Goal: Task Accomplishment & Management: Use online tool/utility

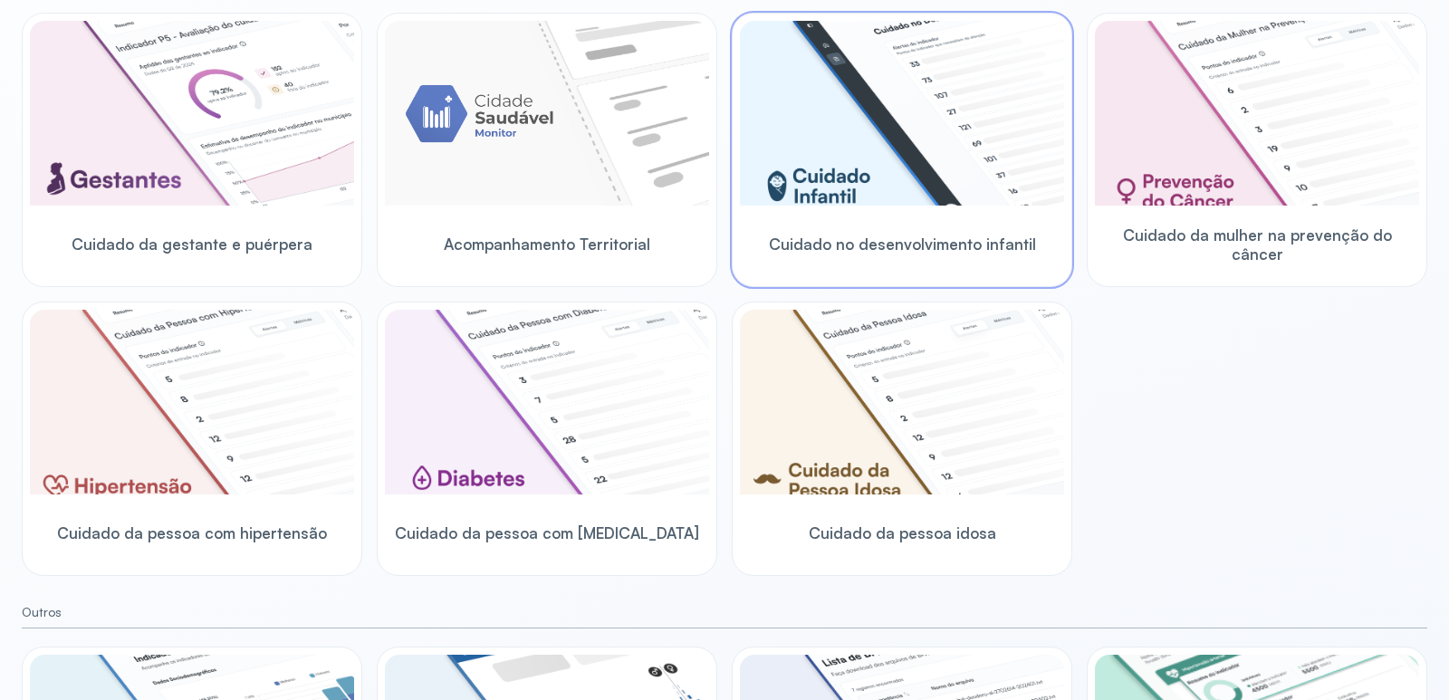
scroll to position [453, 0]
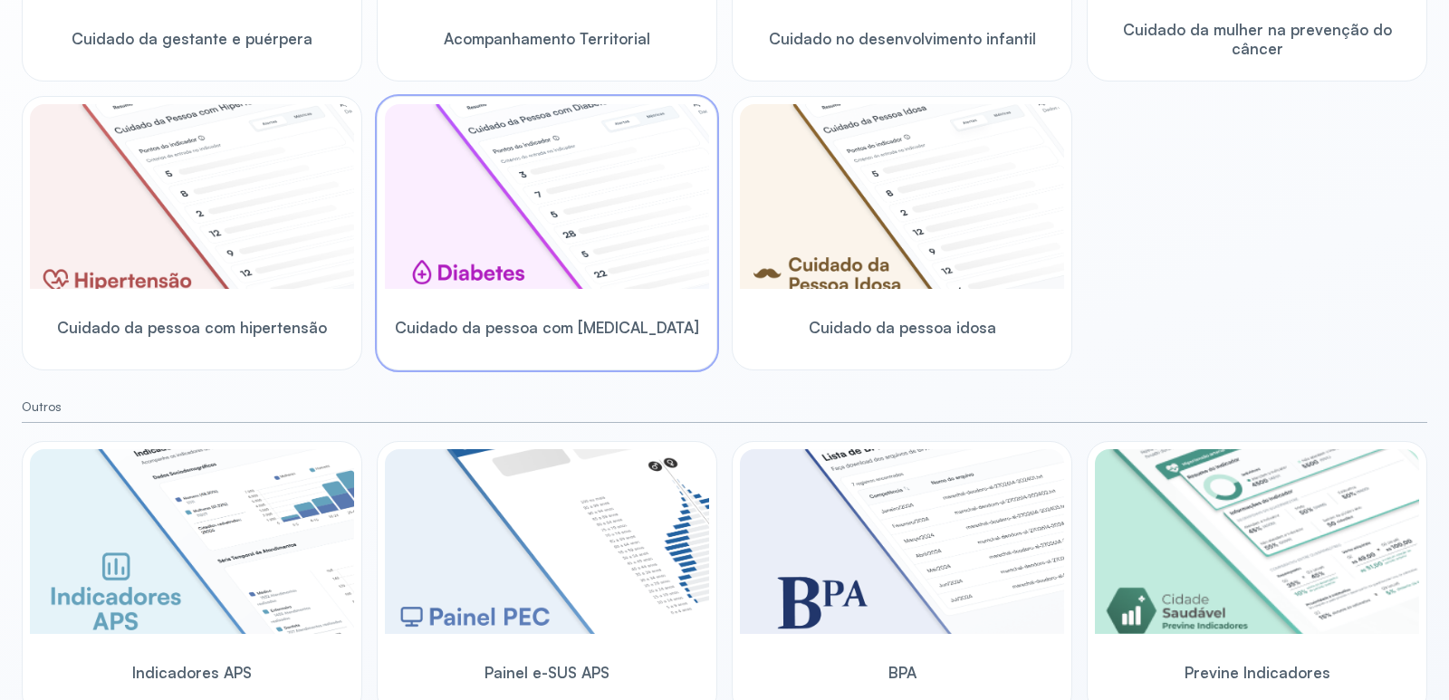
click at [446, 164] on img at bounding box center [547, 196] width 324 height 185
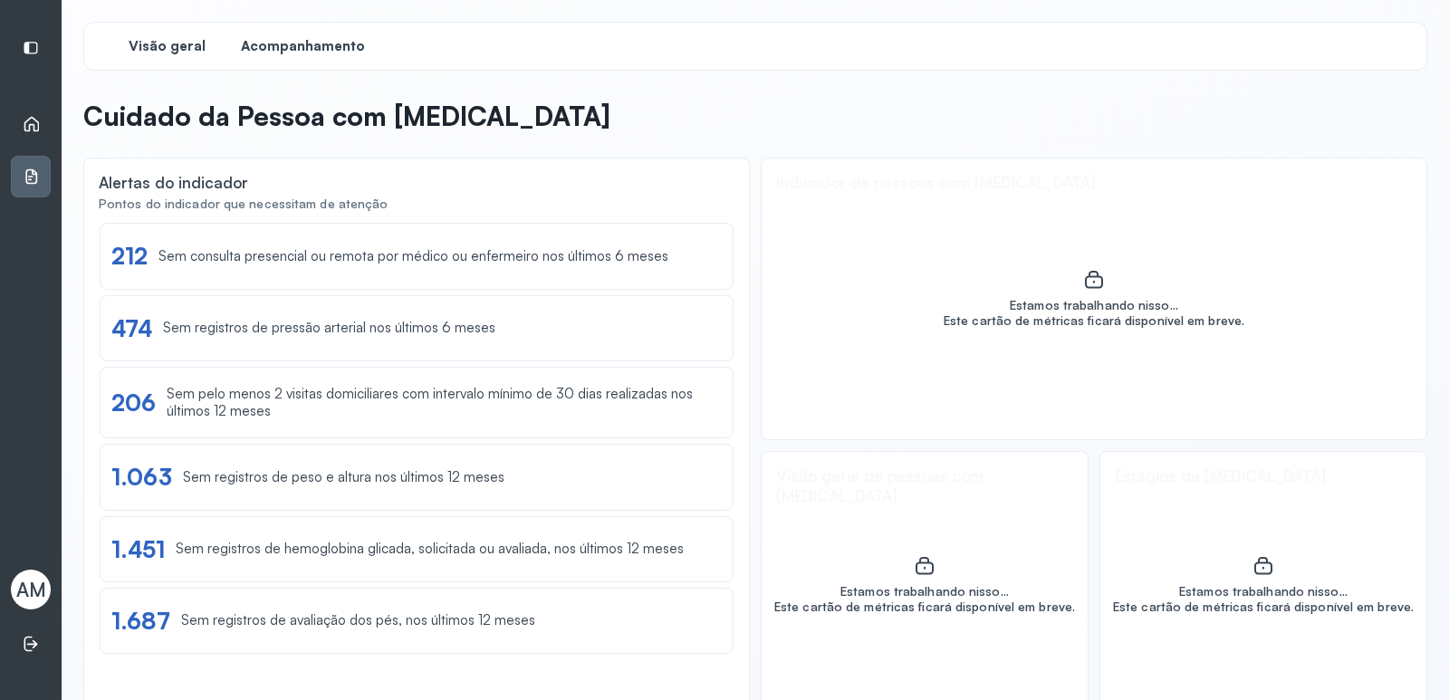
click at [285, 42] on span "Acompanhamento" at bounding box center [303, 46] width 124 height 17
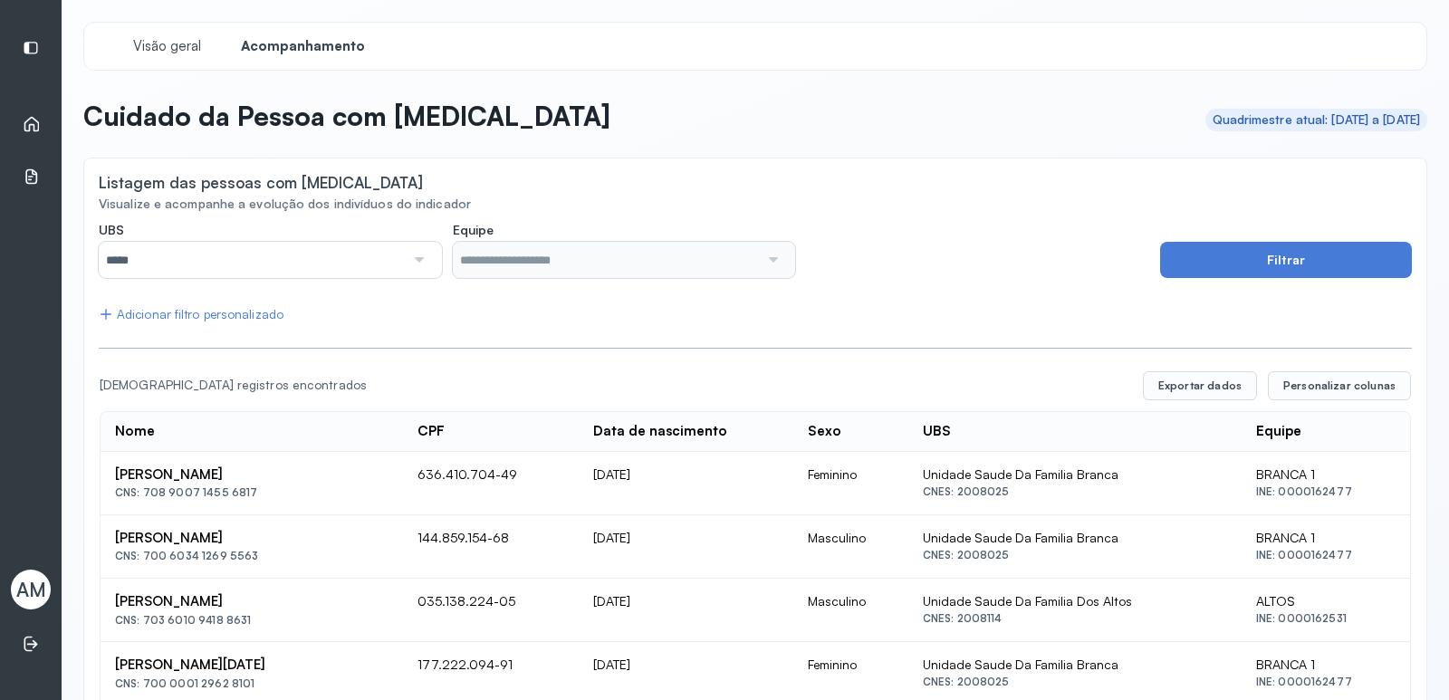
click at [419, 266] on div at bounding box center [418, 260] width 26 height 36
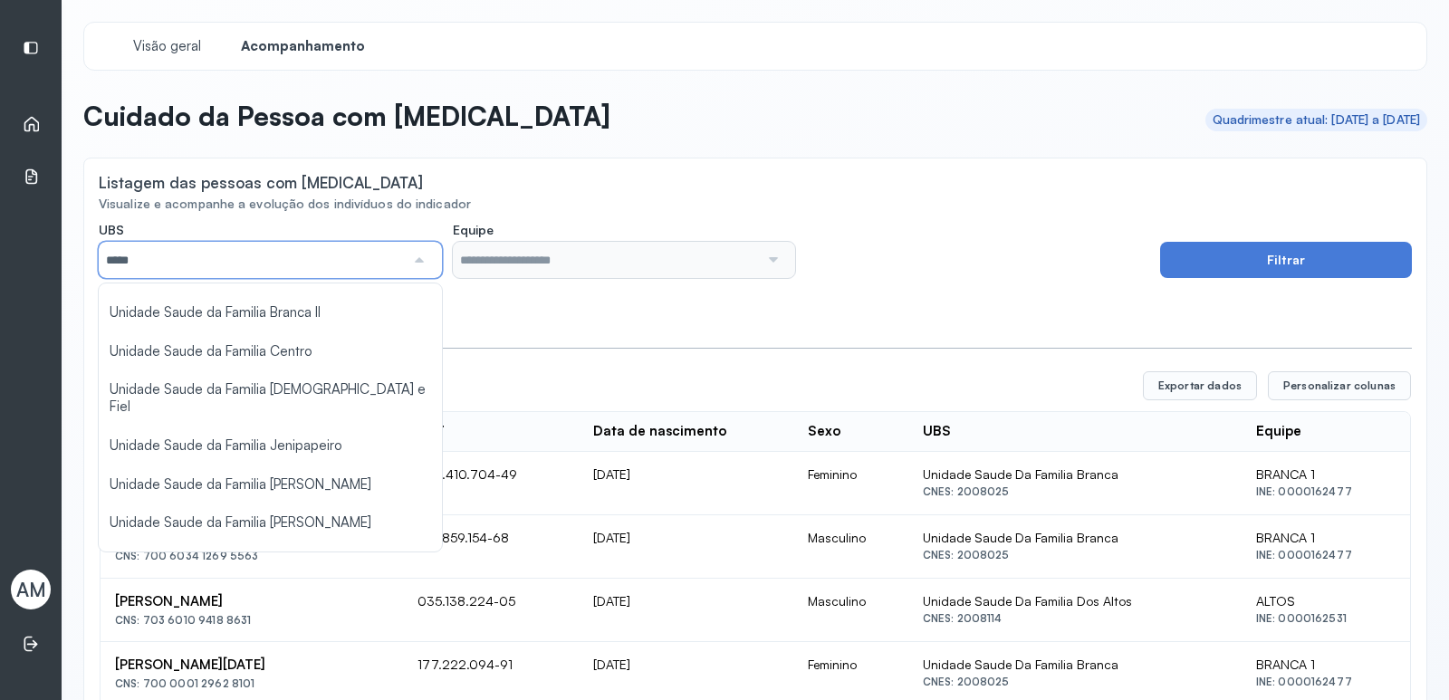
scroll to position [144, 0]
type input "*****"
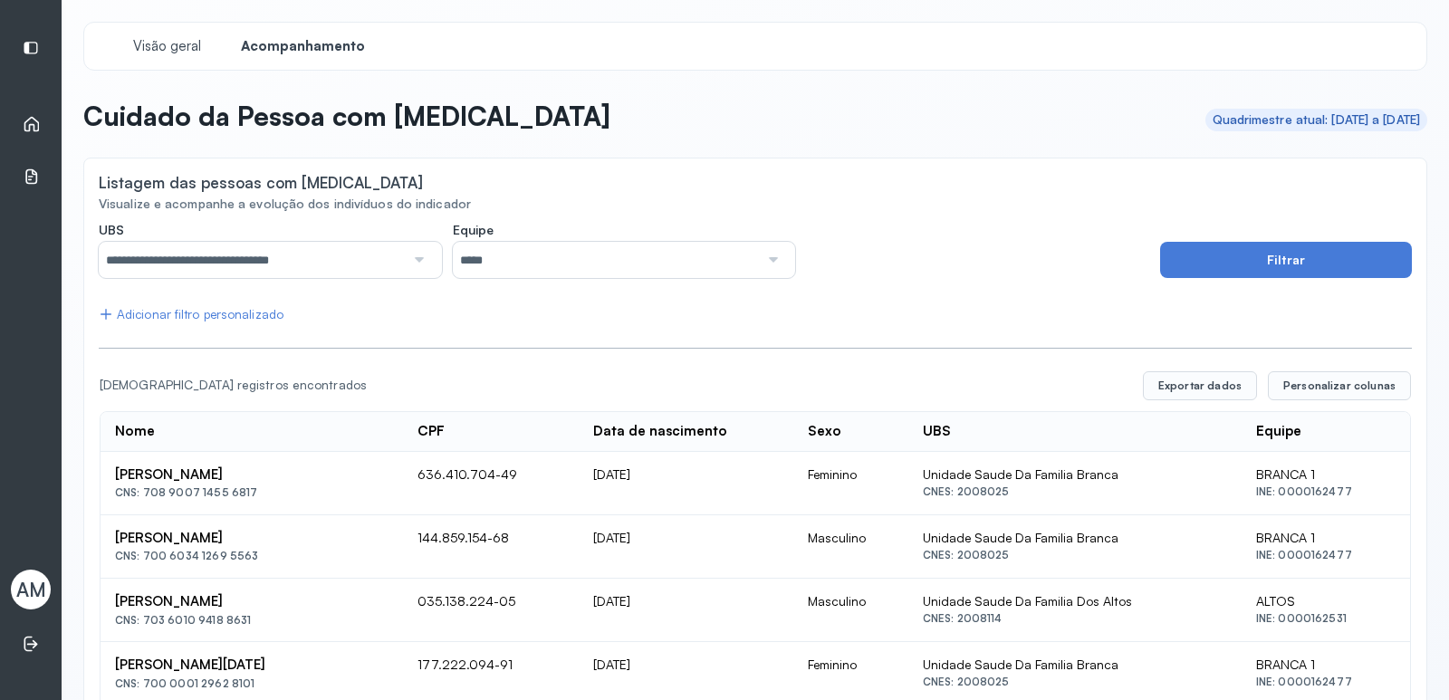
click at [691, 271] on input "*****" at bounding box center [606, 260] width 306 height 36
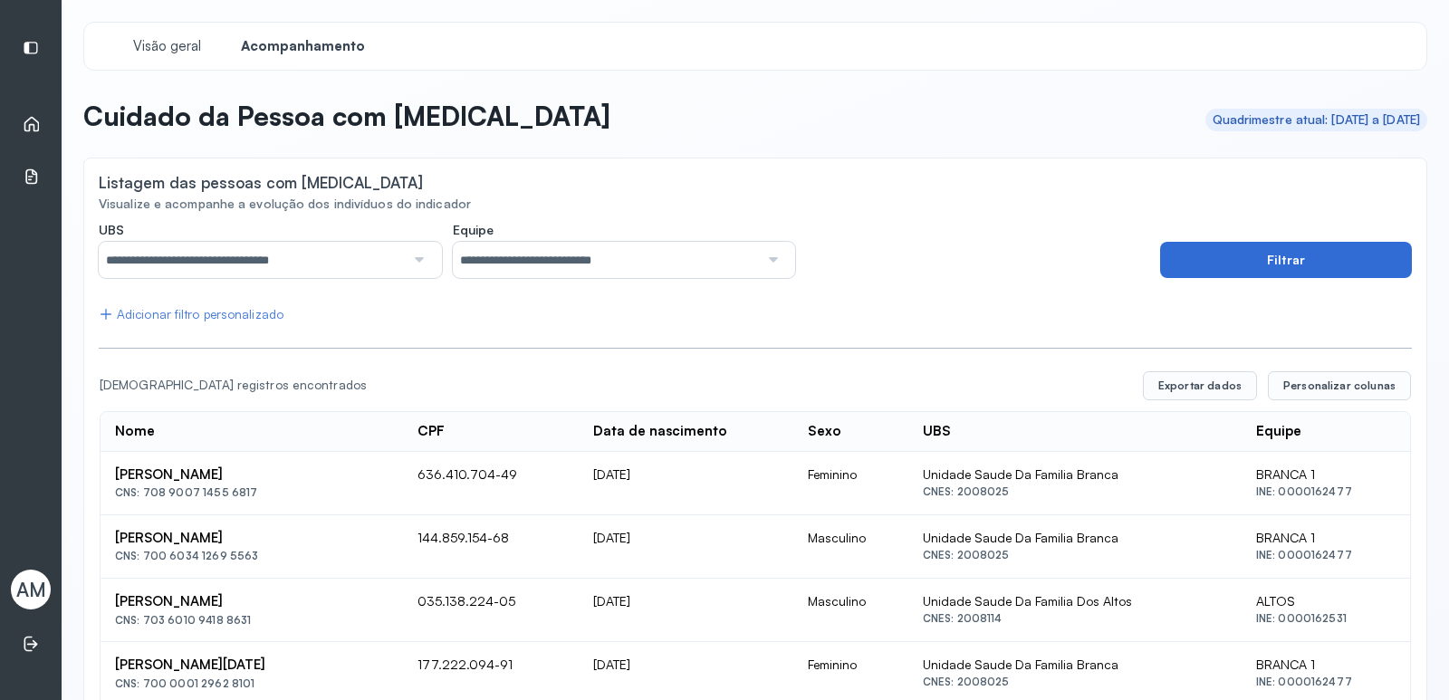
click at [1352, 263] on button "Filtrar" at bounding box center [1286, 260] width 252 height 36
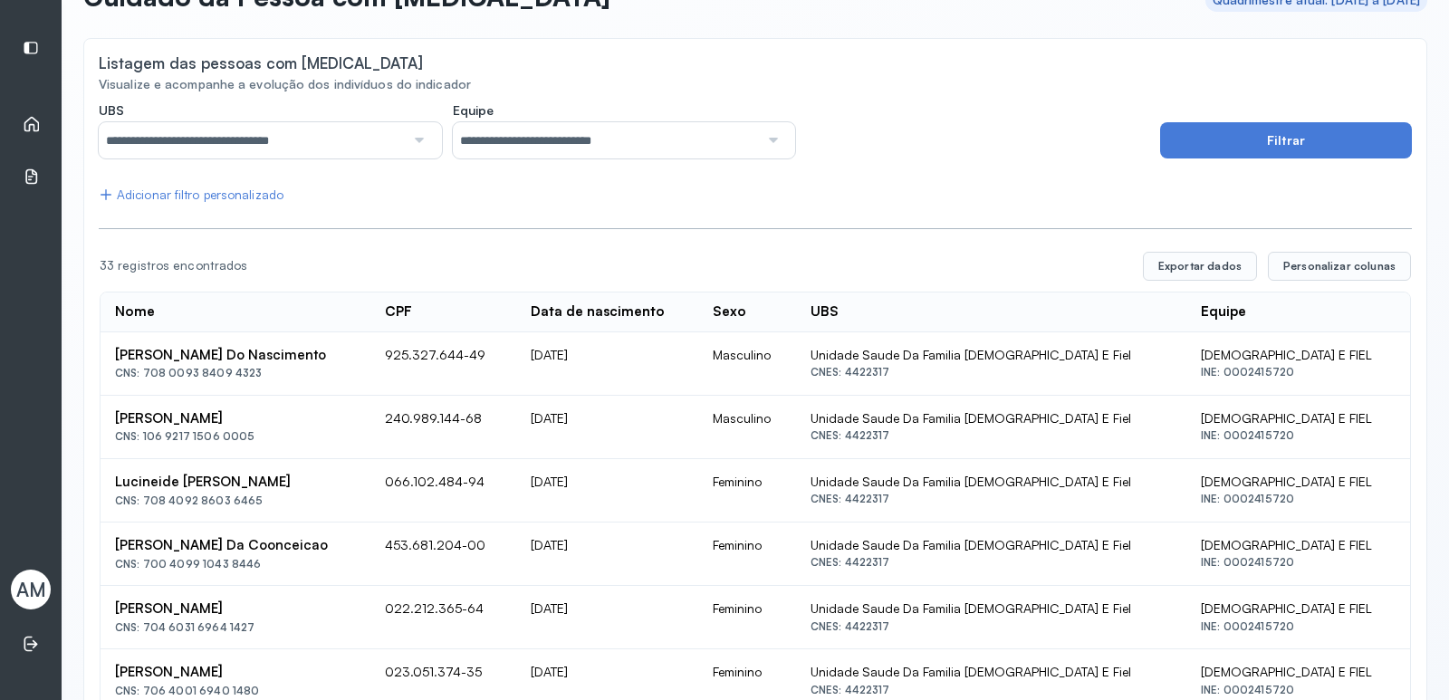
scroll to position [272, 0]
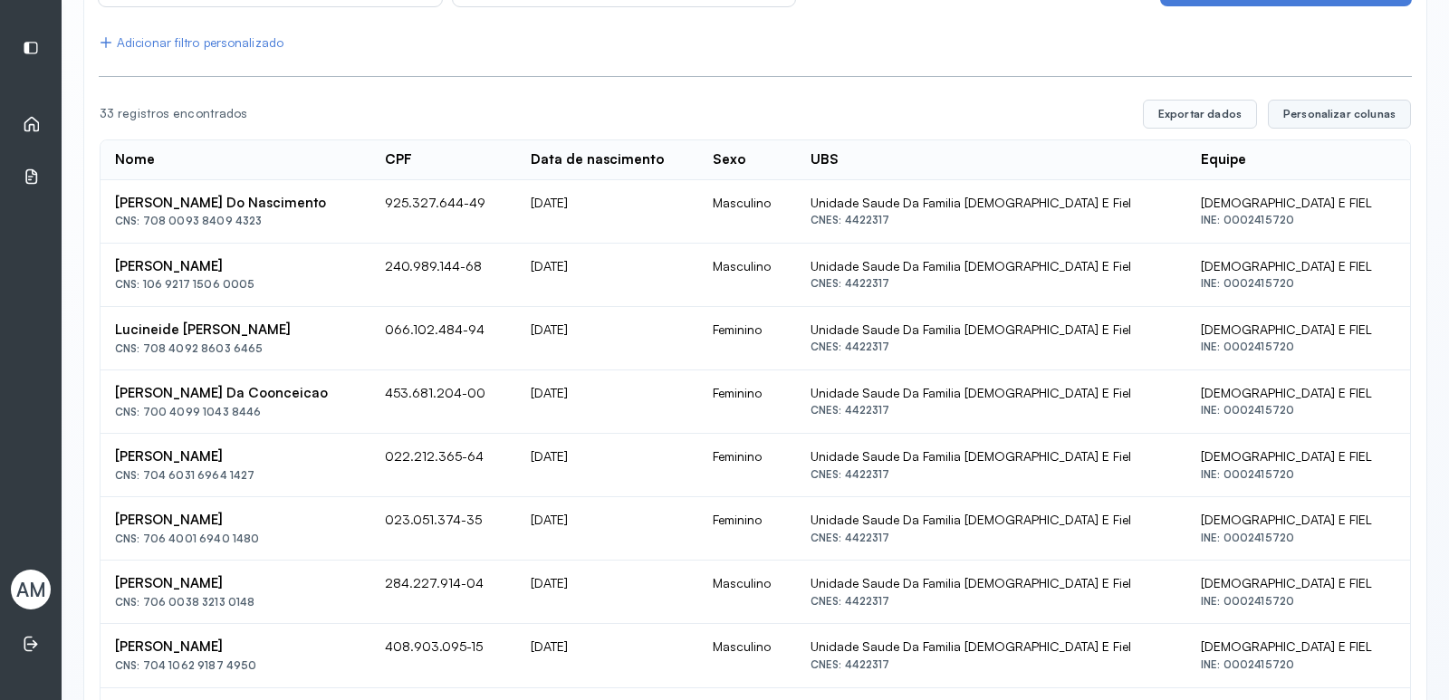
click at [1332, 109] on span "Personalizar colunas" at bounding box center [1339, 114] width 112 height 14
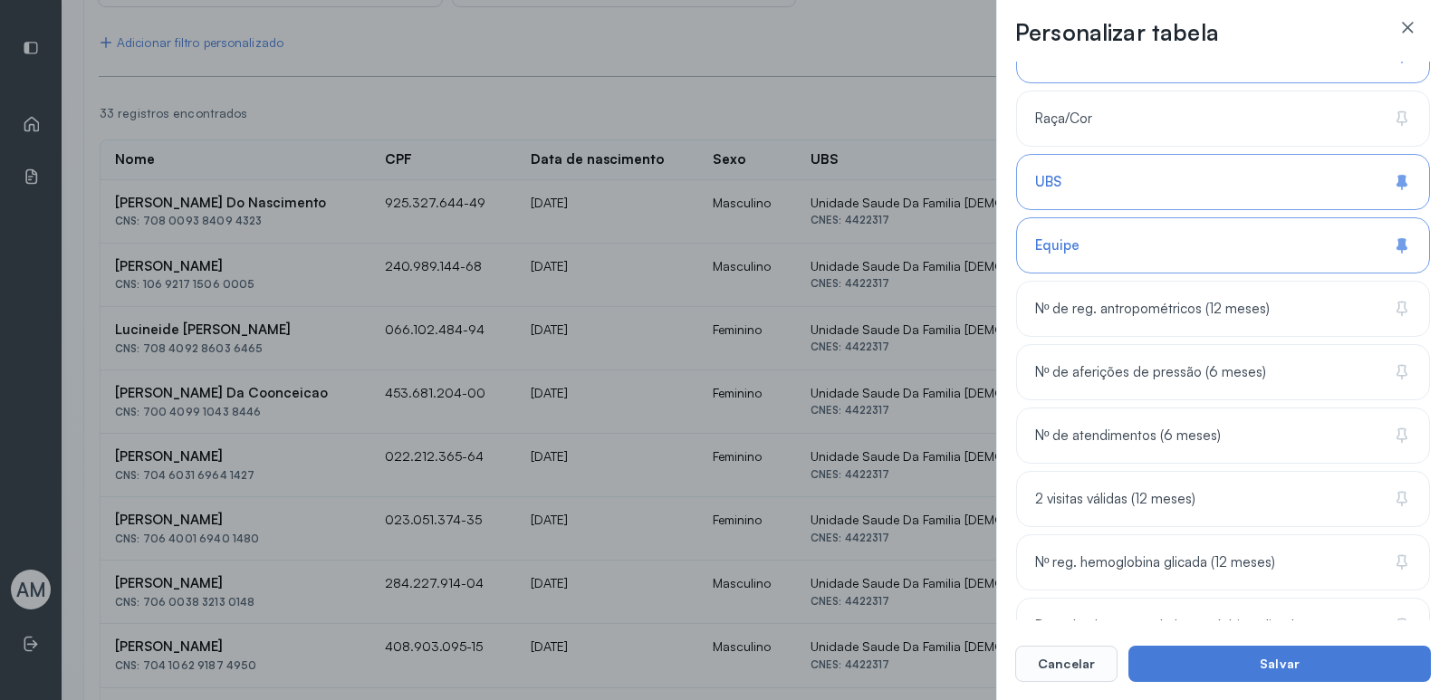
scroll to position [362, 0]
click at [1349, 311] on div "Nº de reg. antropométricos (12 meses)" at bounding box center [1223, 307] width 414 height 56
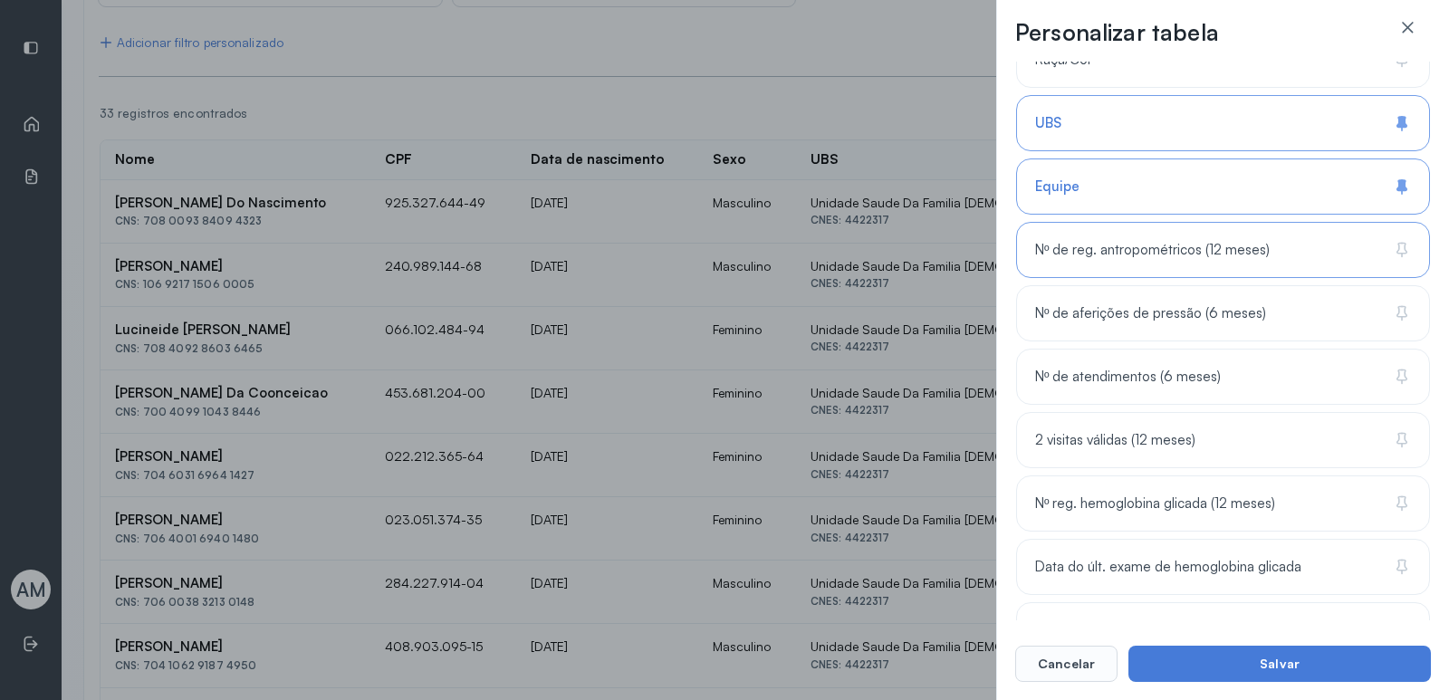
scroll to position [453, 0]
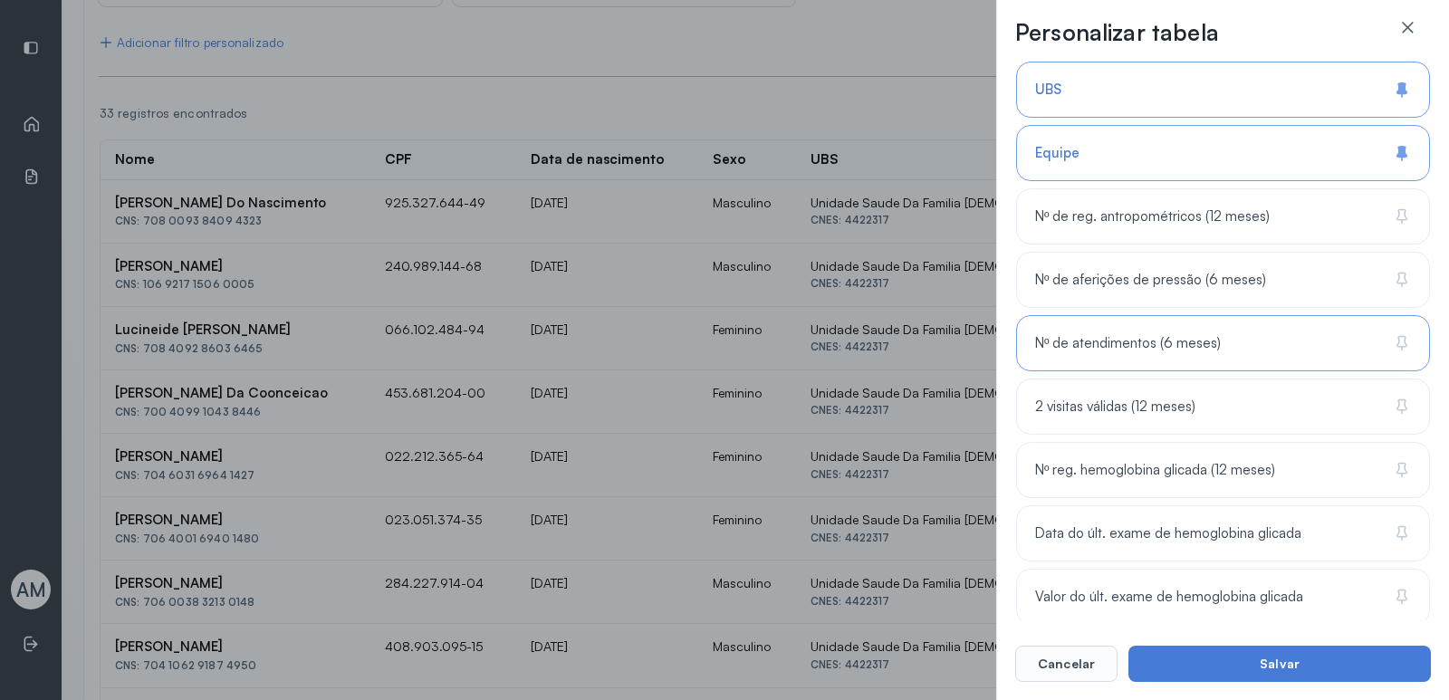
click at [1306, 346] on div "Nº de atendimentos (6 meses)" at bounding box center [1223, 343] width 414 height 56
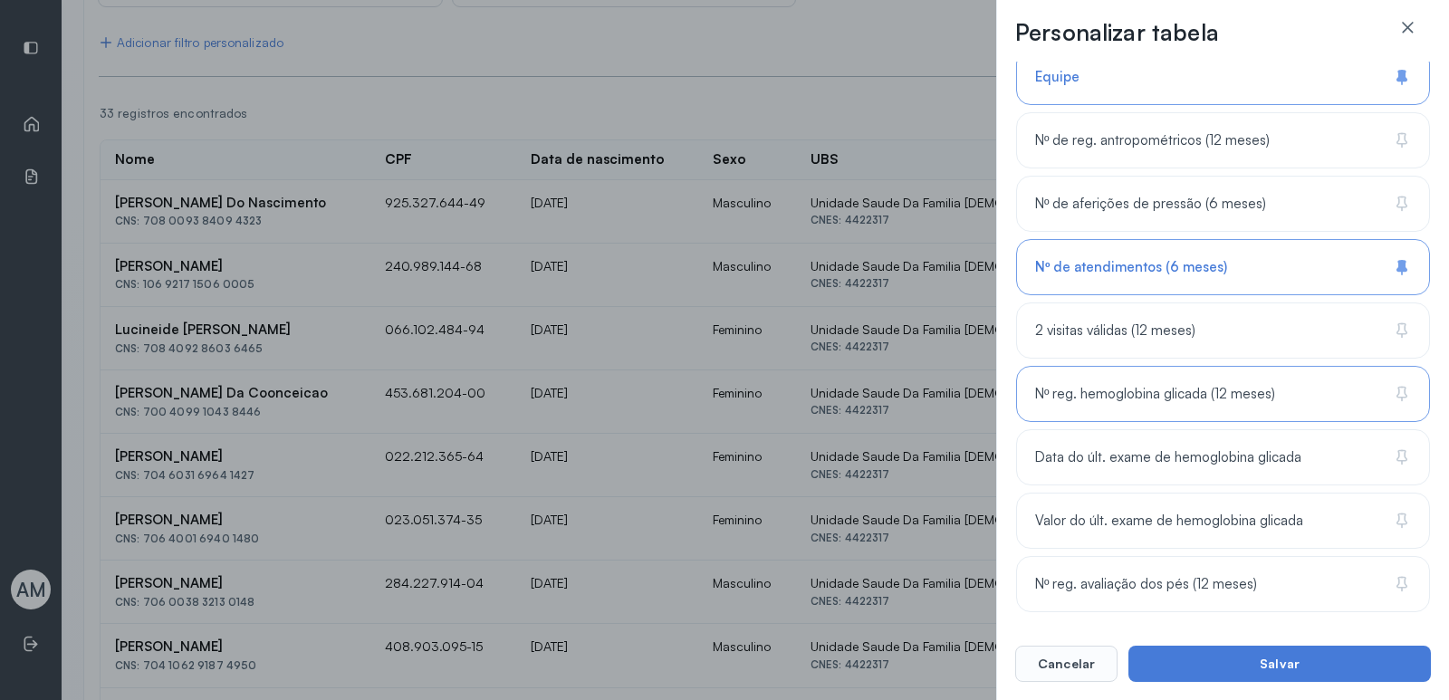
click at [1329, 395] on div "Nº reg. hemoglobina glicada (12 meses)" at bounding box center [1223, 394] width 414 height 56
click at [1344, 446] on div "Data do últ. exame de hemoglobina glicada" at bounding box center [1223, 457] width 414 height 56
click at [1299, 519] on div "Valor do últ. exame de hemoglobina glicada" at bounding box center [1223, 521] width 414 height 56
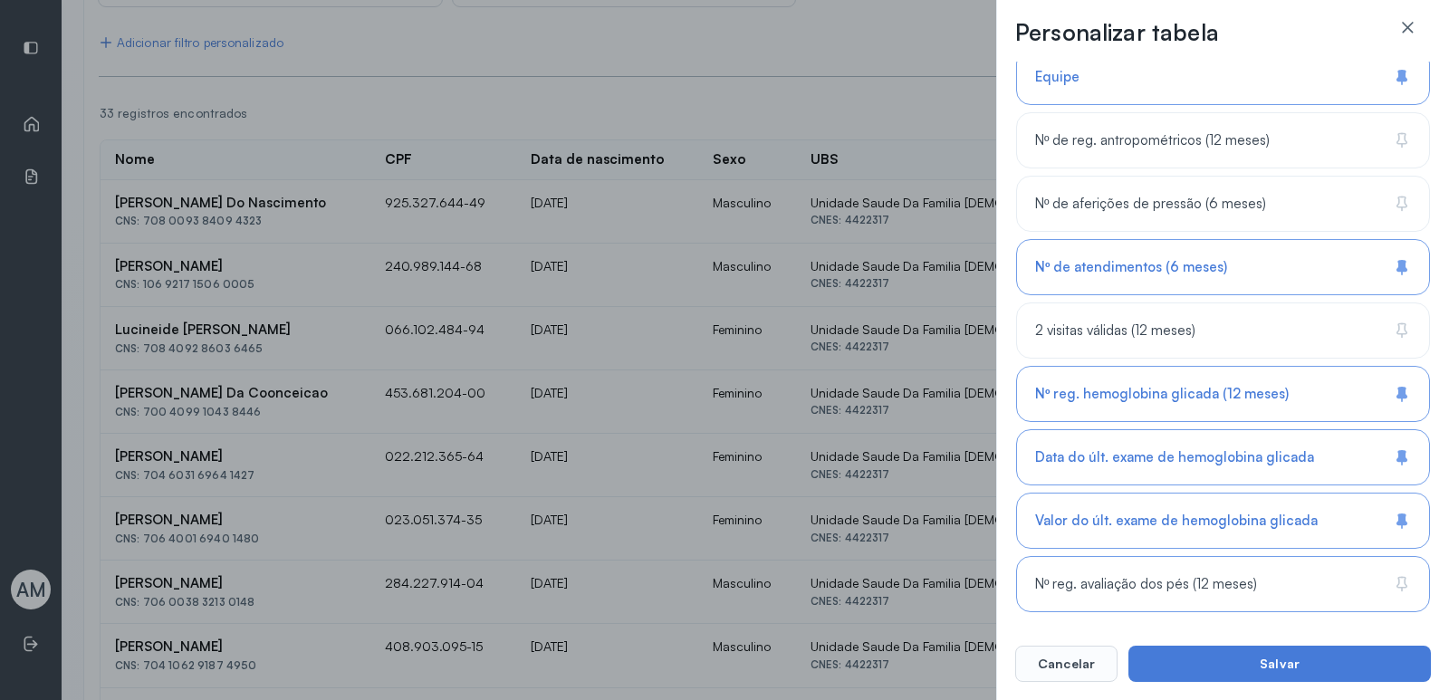
click at [1327, 581] on div "Nº reg. avaliação dos pés (12 meses)" at bounding box center [1223, 584] width 414 height 56
click at [1321, 322] on div "2 visitas válidas (12 meses)" at bounding box center [1223, 330] width 414 height 56
click at [1313, 201] on div "Nº de aferições de pressão (6 meses)" at bounding box center [1223, 204] width 414 height 56
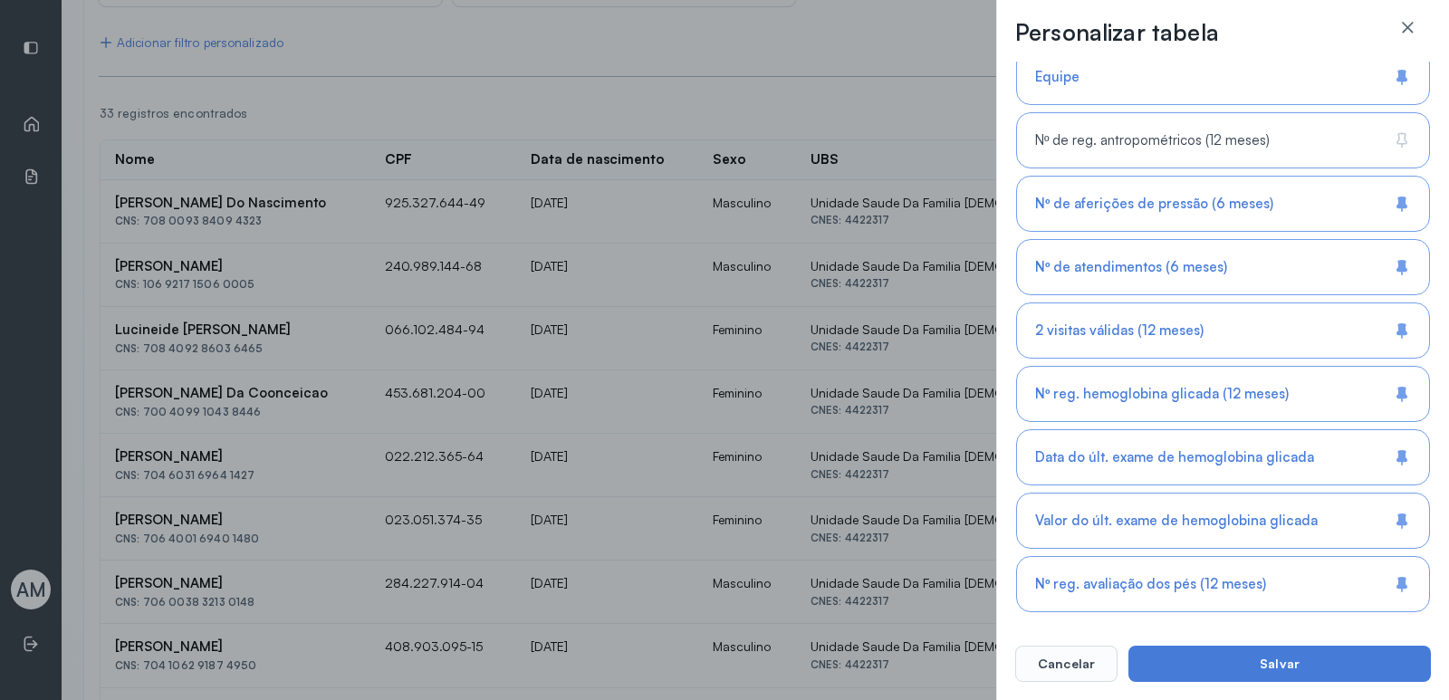
click at [1317, 132] on div "Nº de reg. antropométricos (12 meses)" at bounding box center [1223, 140] width 414 height 56
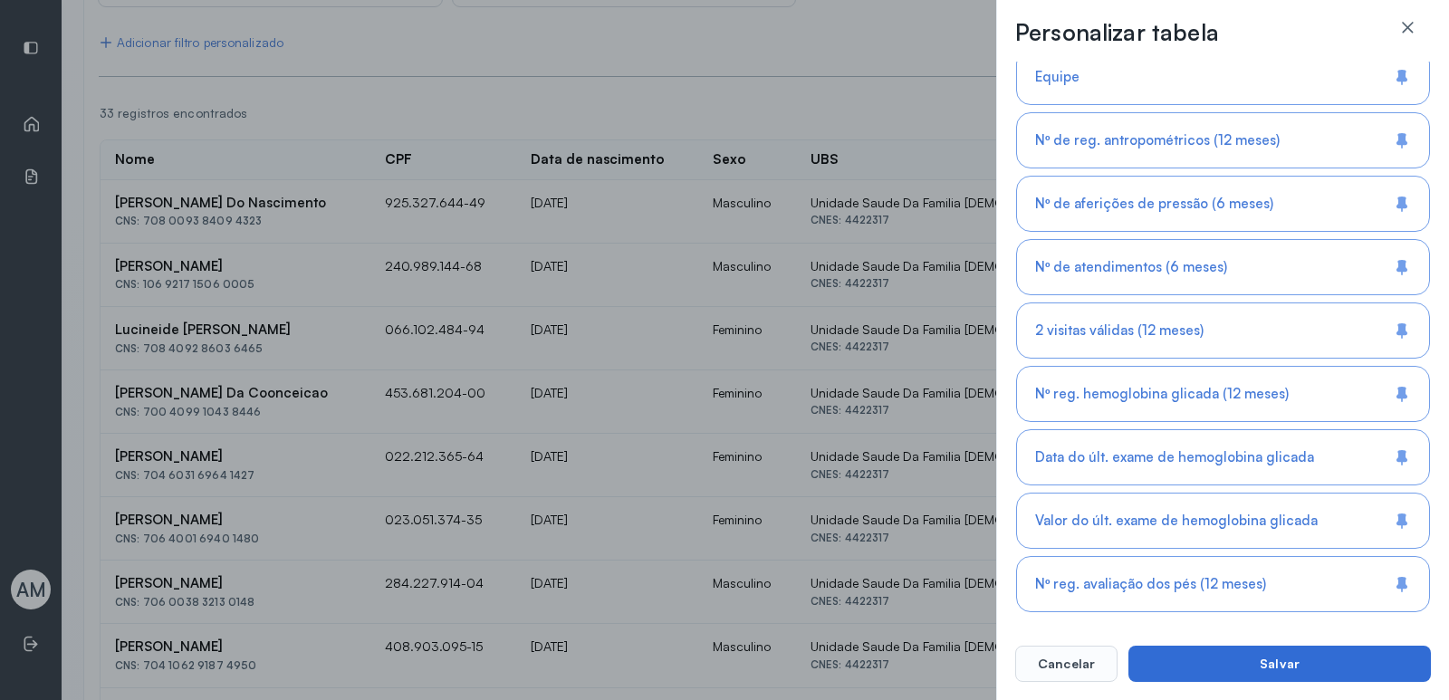
click at [1381, 658] on button "Salvar" at bounding box center [1279, 664] width 302 height 36
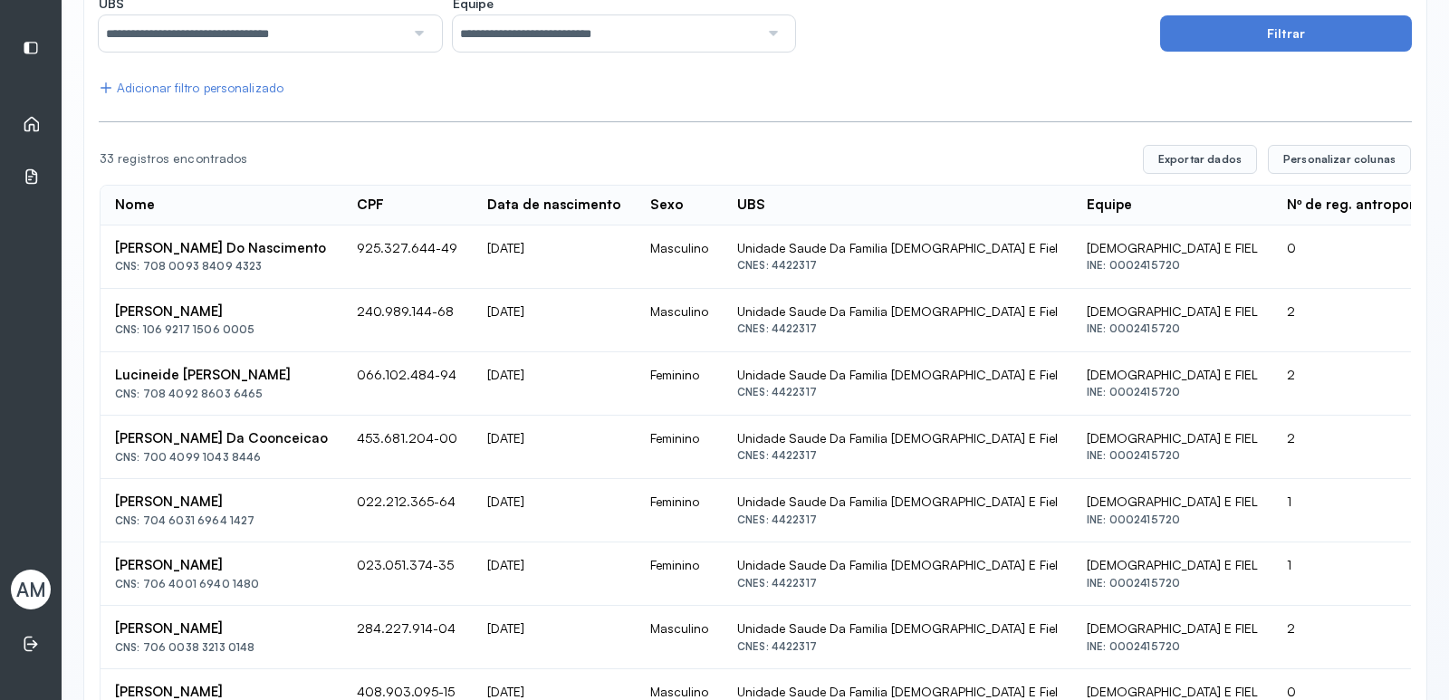
scroll to position [362, 0]
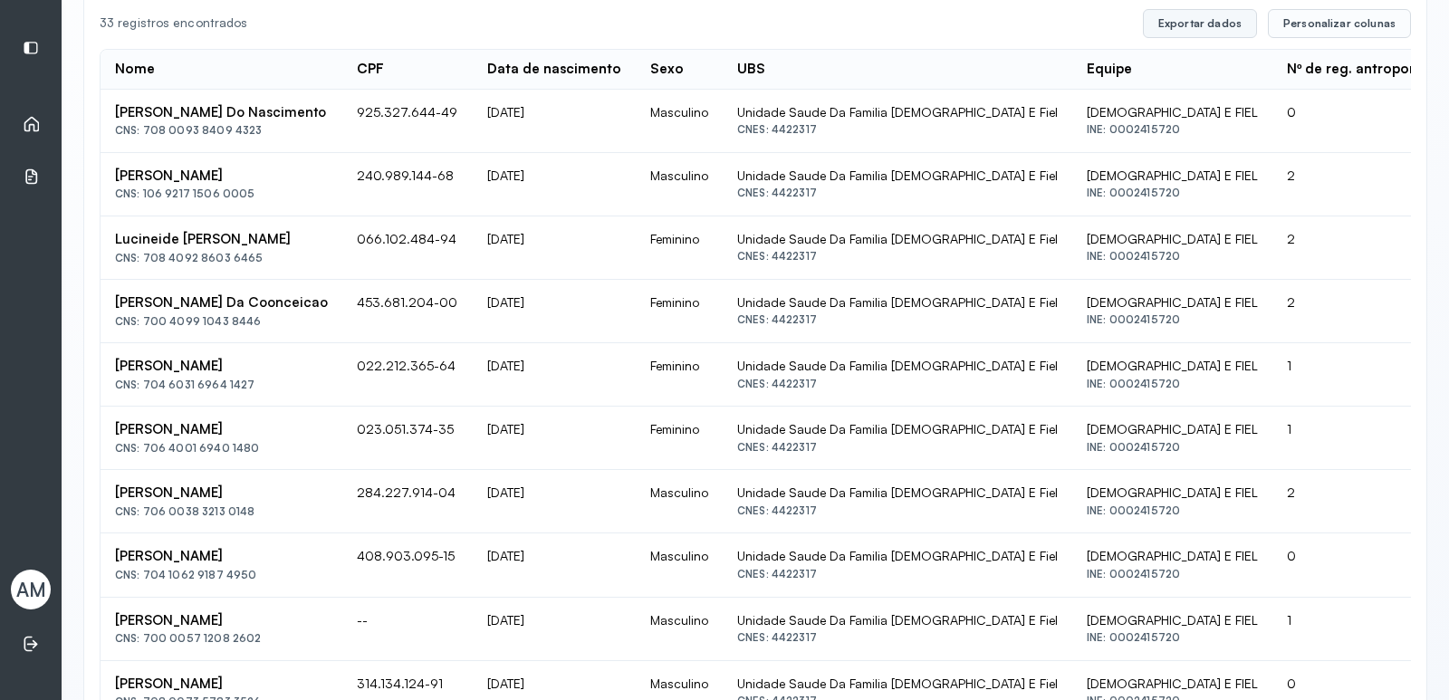
click at [1235, 25] on button "Exportar dados" at bounding box center [1200, 23] width 114 height 29
